Goal: Navigation & Orientation: Find specific page/section

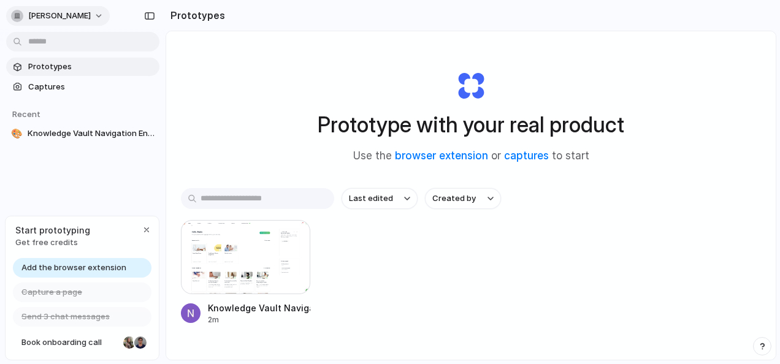
click at [61, 11] on span "[PERSON_NAME]" at bounding box center [59, 16] width 63 height 12
